Goal: Transaction & Acquisition: Obtain resource

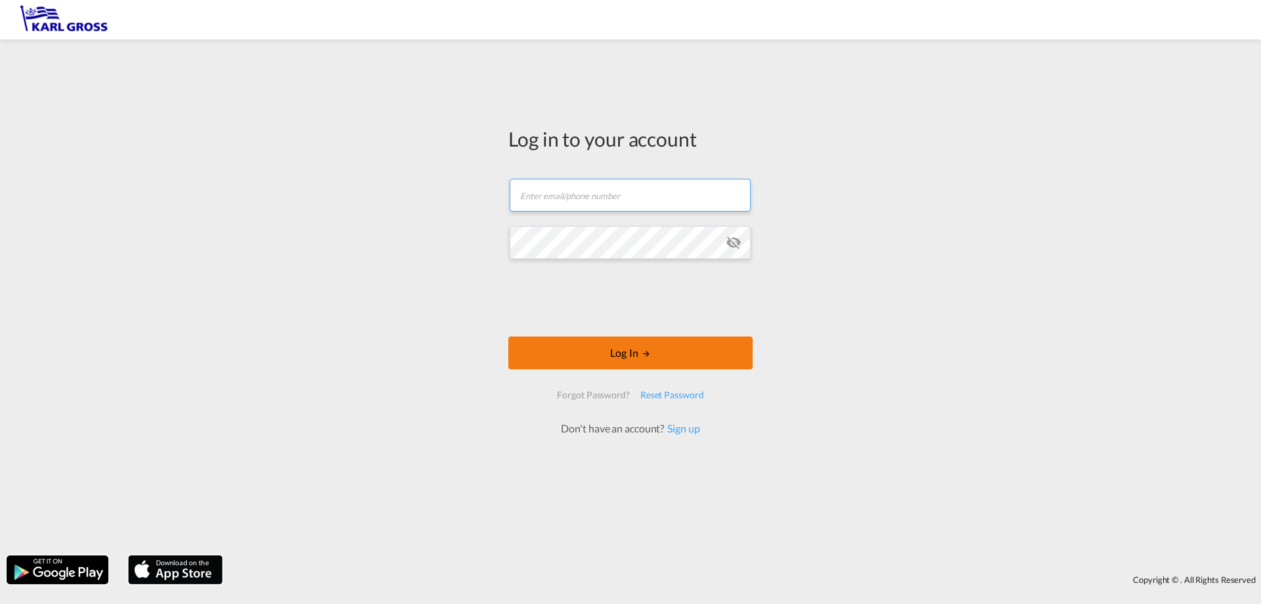
type input "[PERSON_NAME][EMAIL_ADDRESS][DOMAIN_NAME]"
click at [692, 355] on button "Log In" at bounding box center [630, 352] width 244 height 33
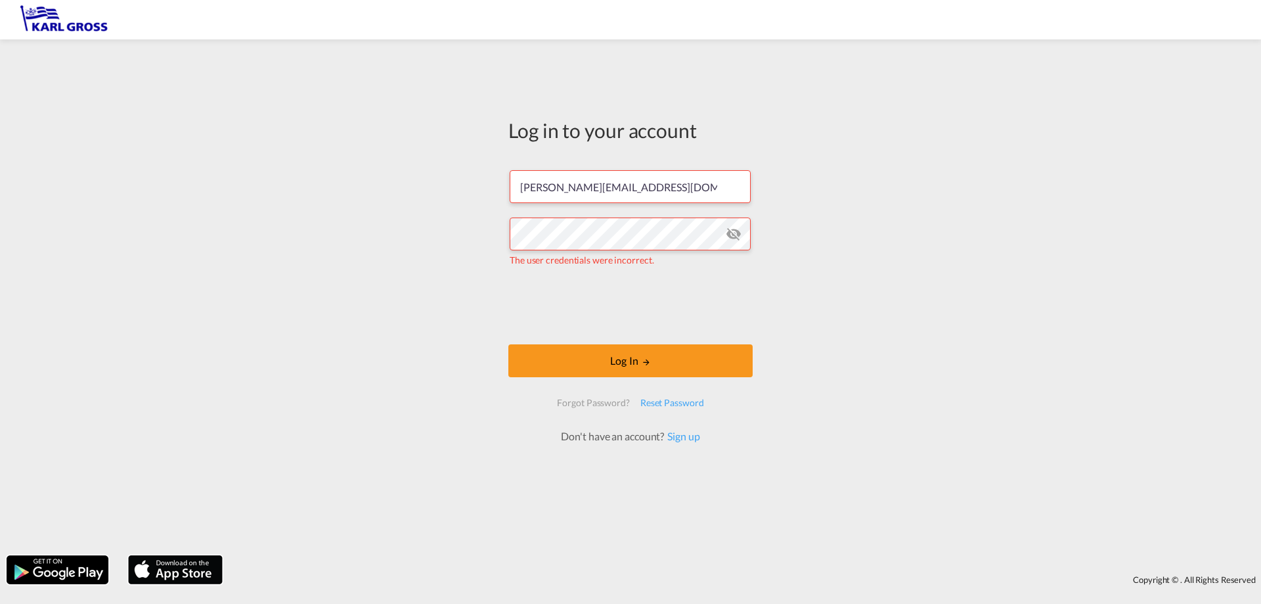
click at [734, 238] on md-icon "icon-eye-off" at bounding box center [734, 234] width 16 height 16
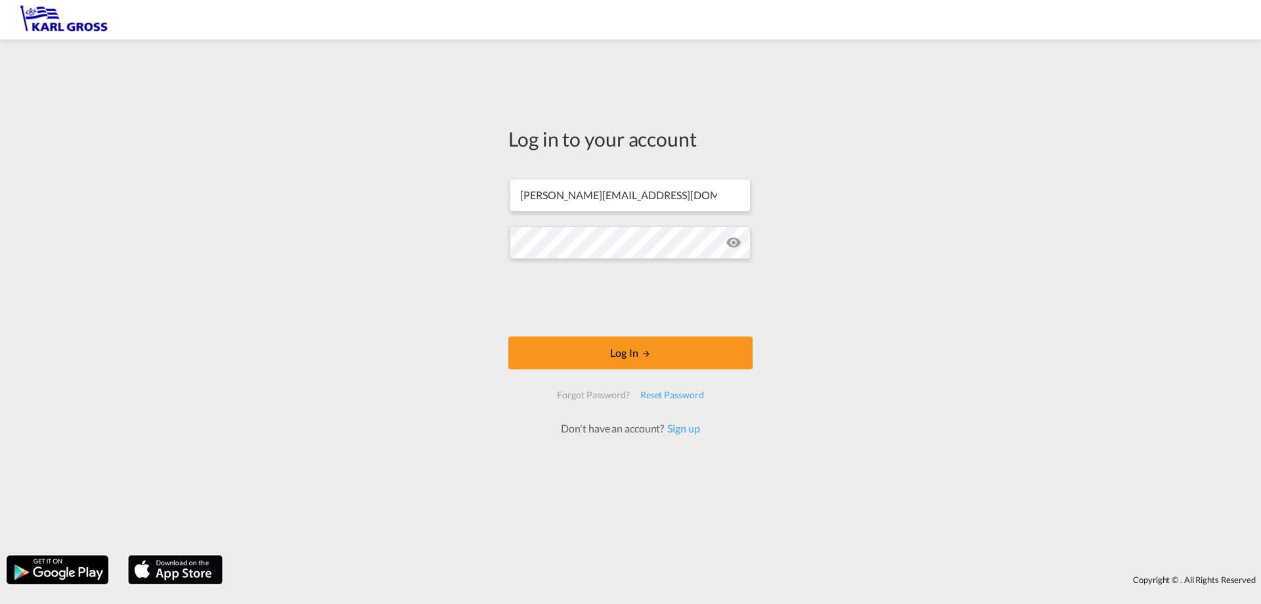
click at [341, 311] on div "Log in to your account [PERSON_NAME][EMAIL_ADDRESS][DOMAIN_NAME] Log In Forgot …" at bounding box center [630, 297] width 1261 height 502
click at [628, 349] on button "Log In" at bounding box center [630, 352] width 244 height 33
